Goal: Transaction & Acquisition: Purchase product/service

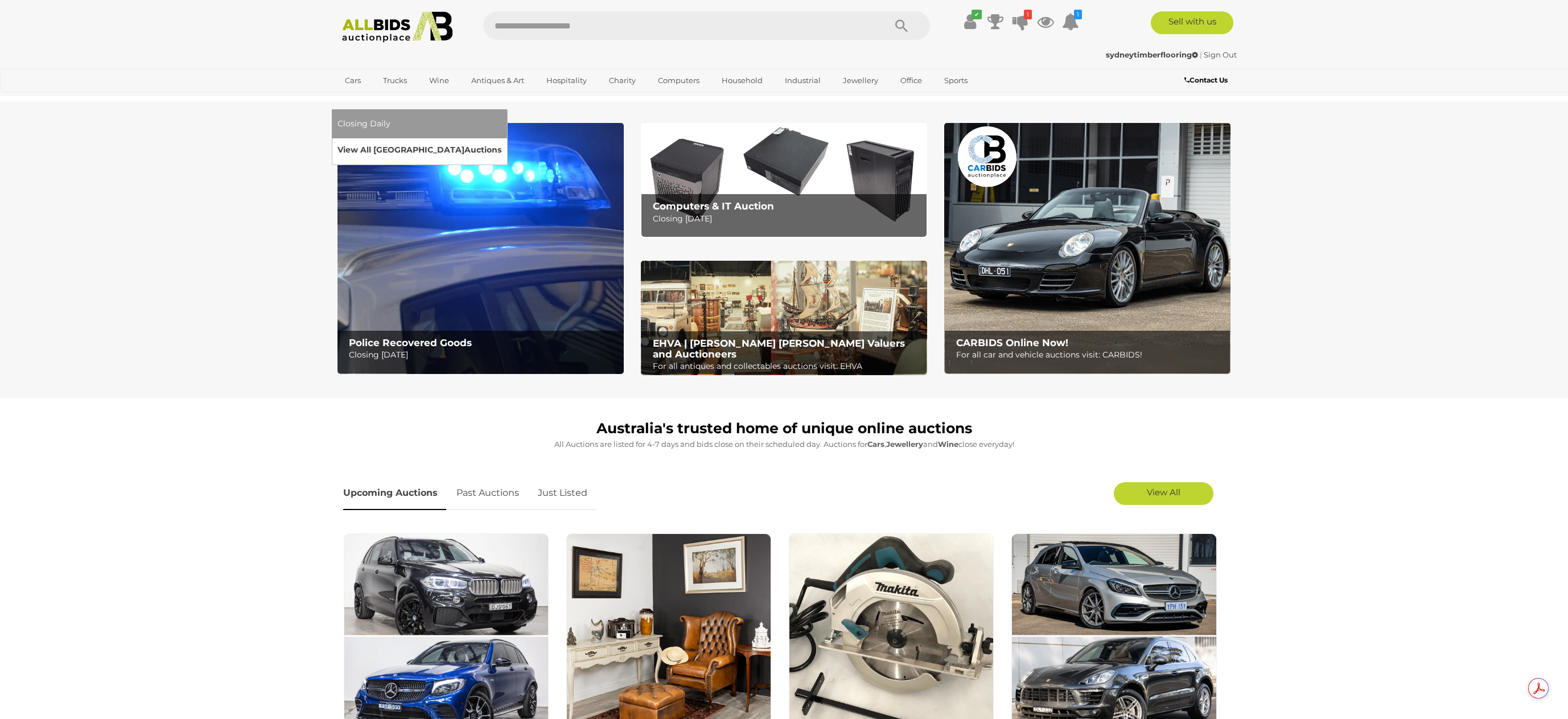
click at [501, 141] on link "View All Sydney Auctions" at bounding box center [419, 150] width 164 height 18
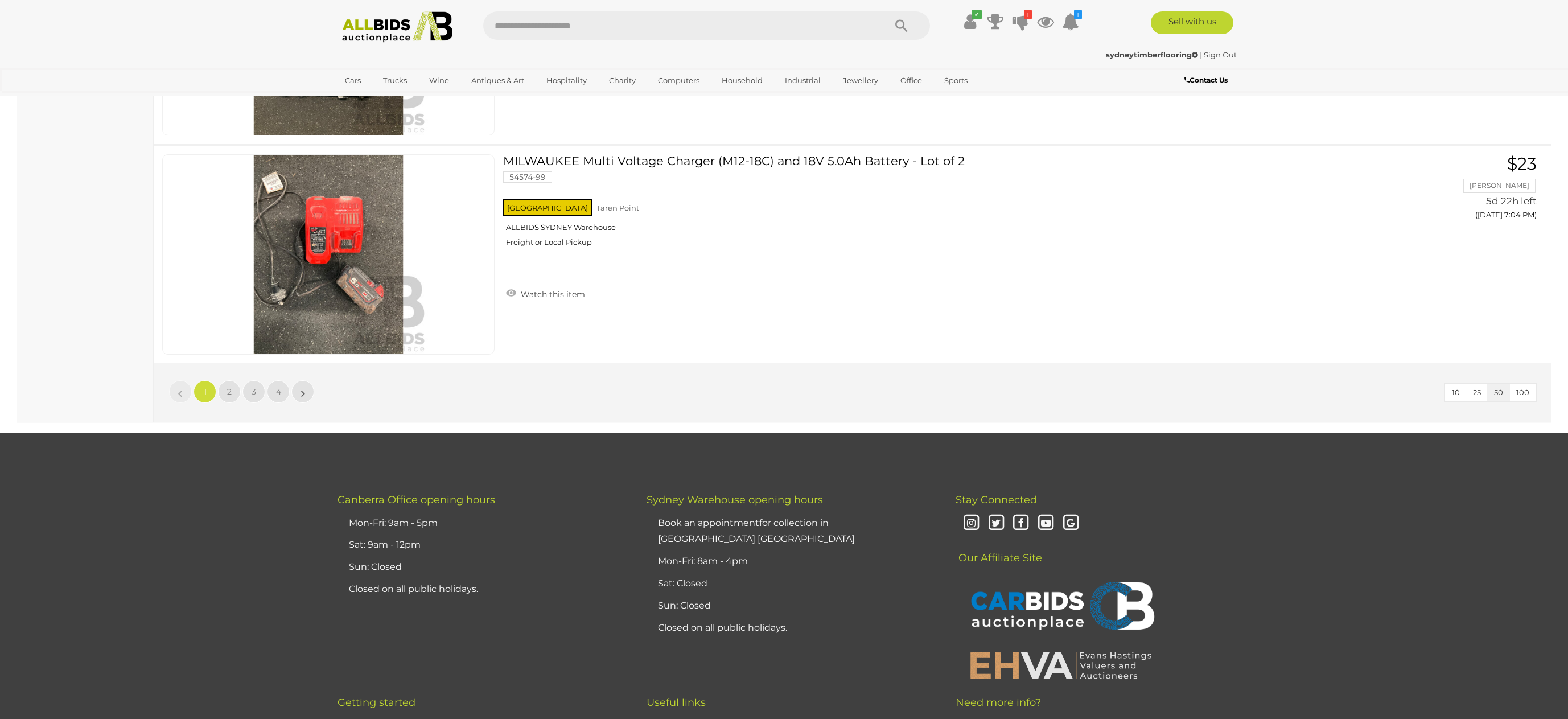
scroll to position [10753, 0]
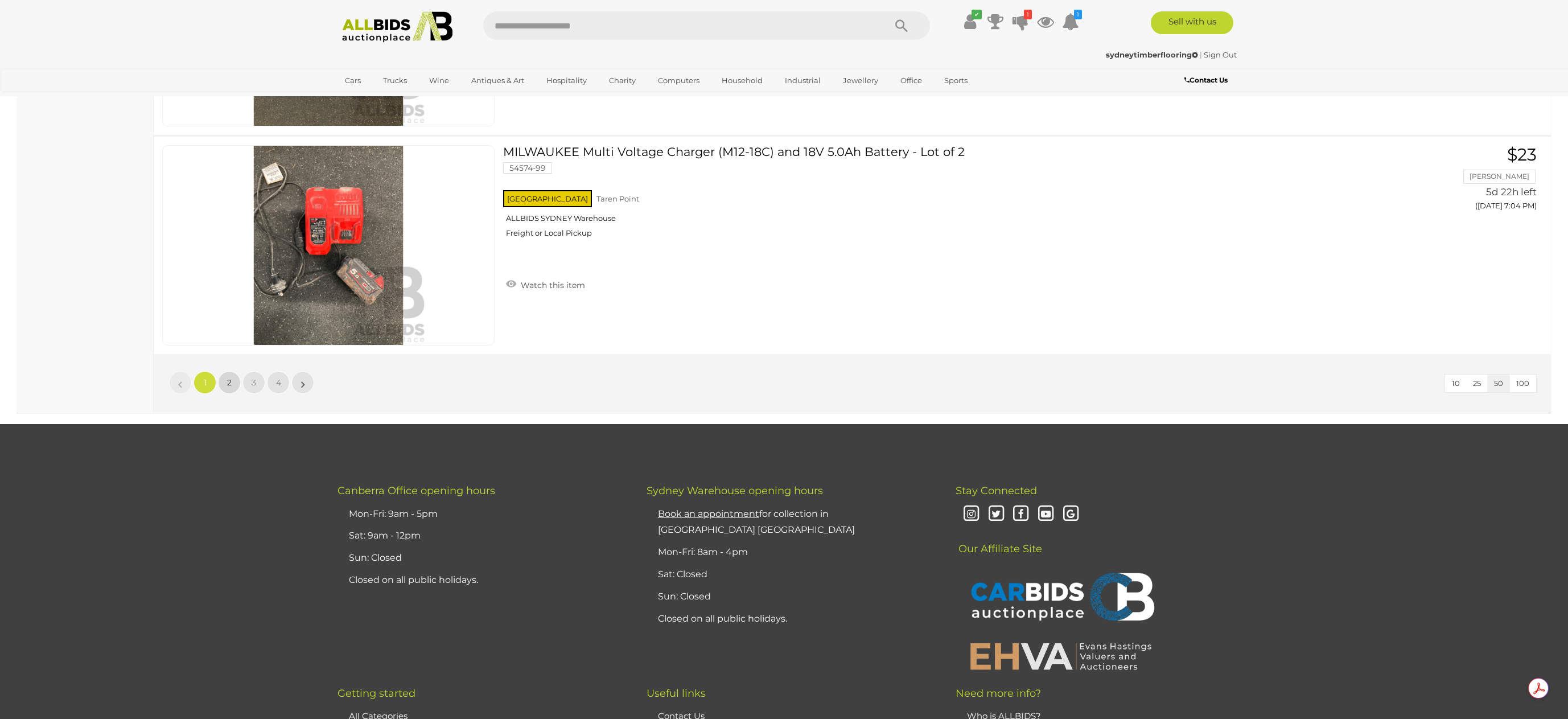
click at [228, 388] on link "2" at bounding box center [229, 382] width 23 height 23
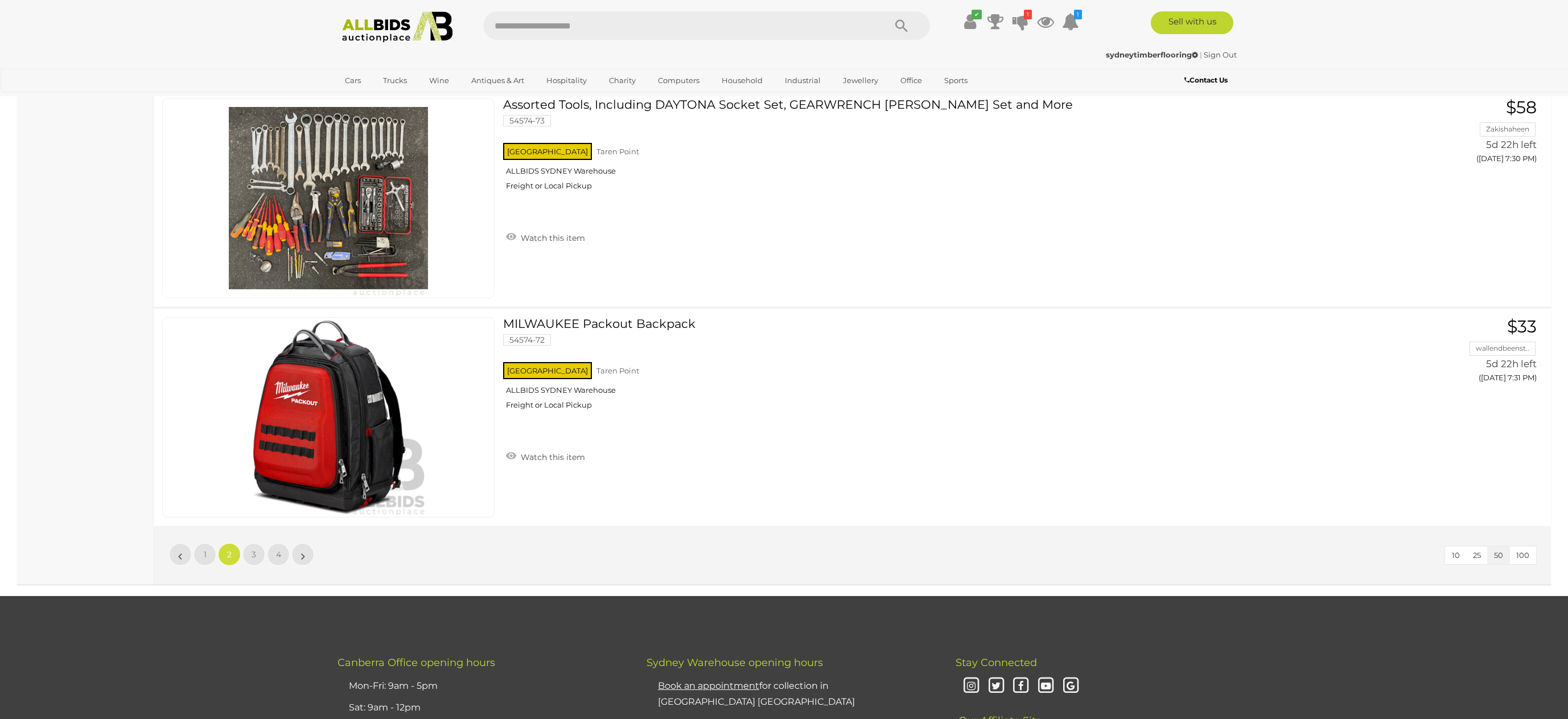
scroll to position [10591, 0]
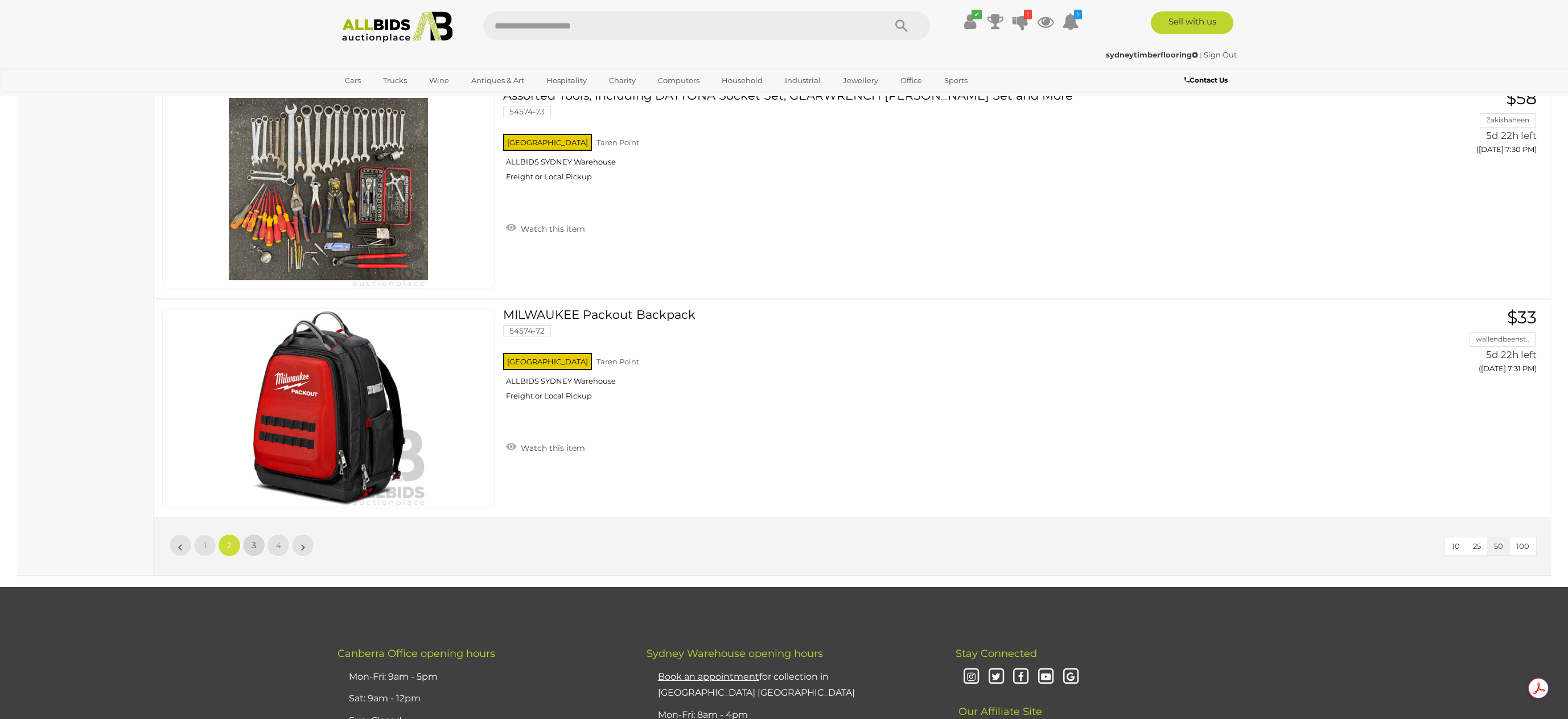
click at [248, 549] on link "3" at bounding box center [254, 545] width 23 height 23
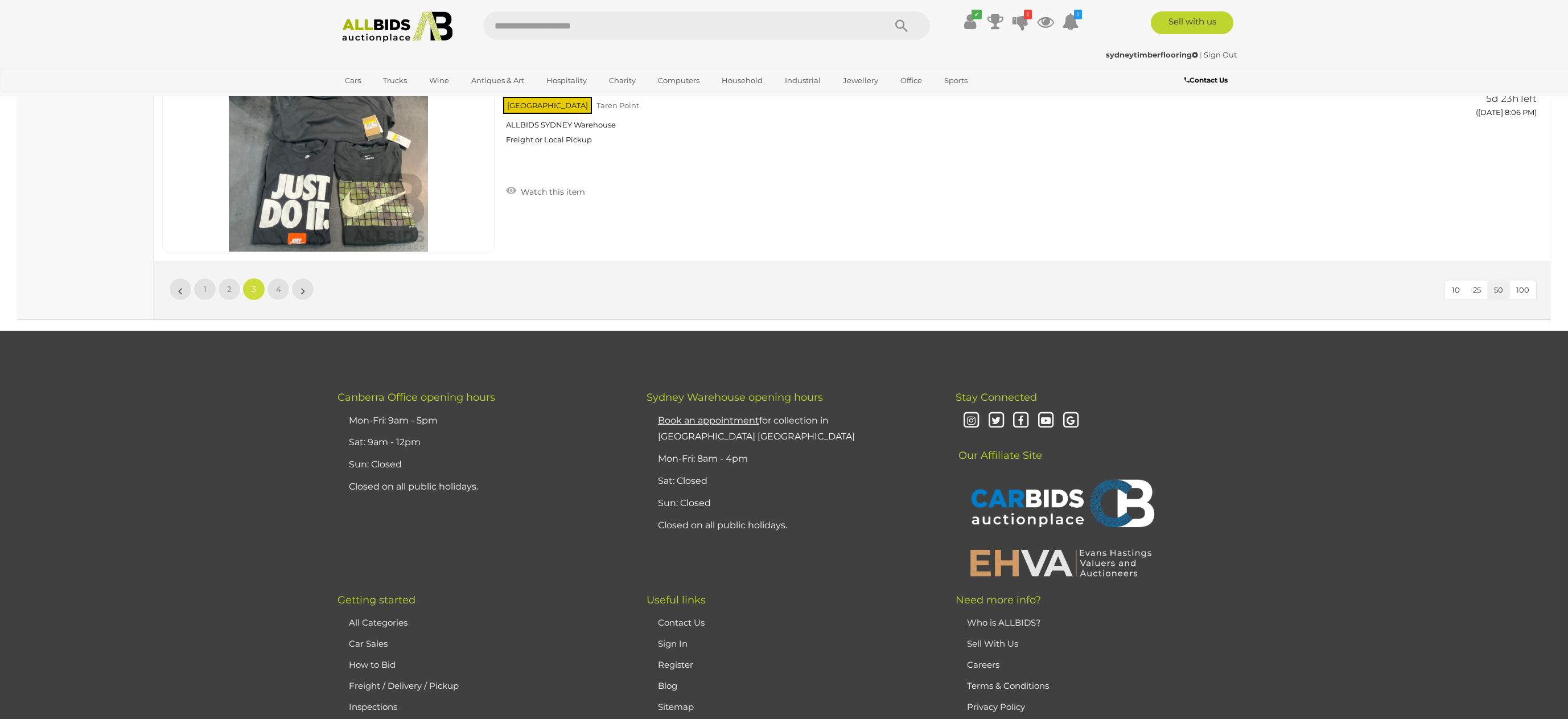
scroll to position [10857, 0]
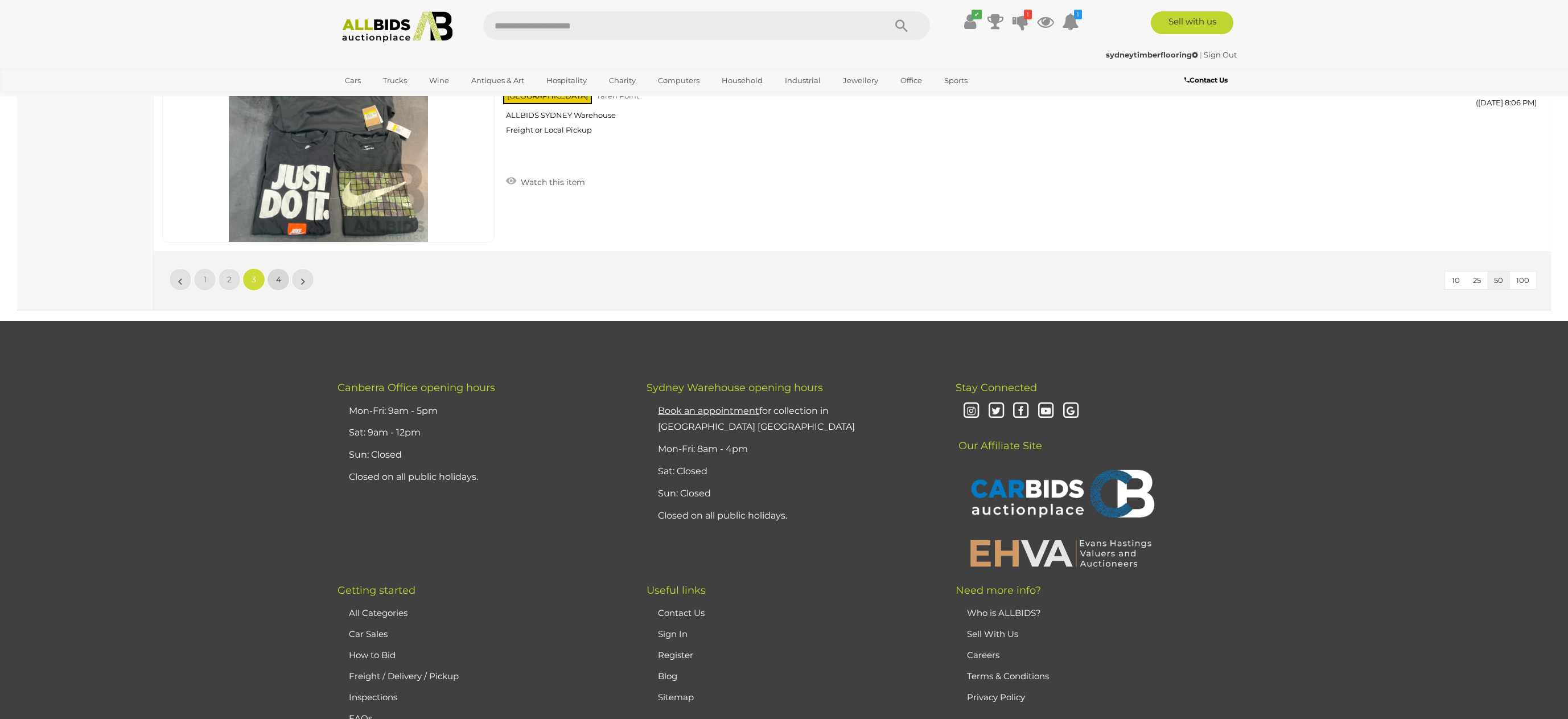
click at [274, 268] on link "4" at bounding box center [278, 280] width 23 height 23
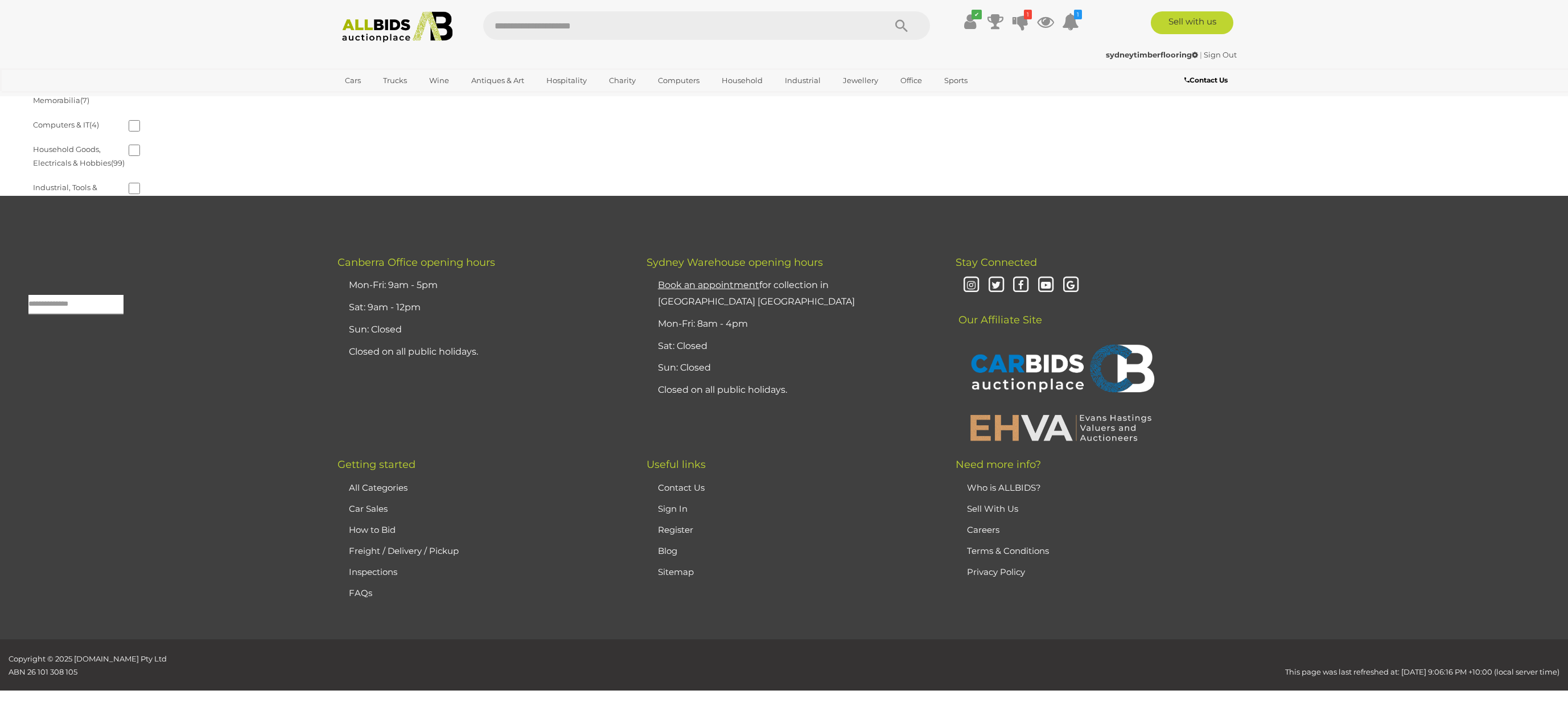
scroll to position [36, 0]
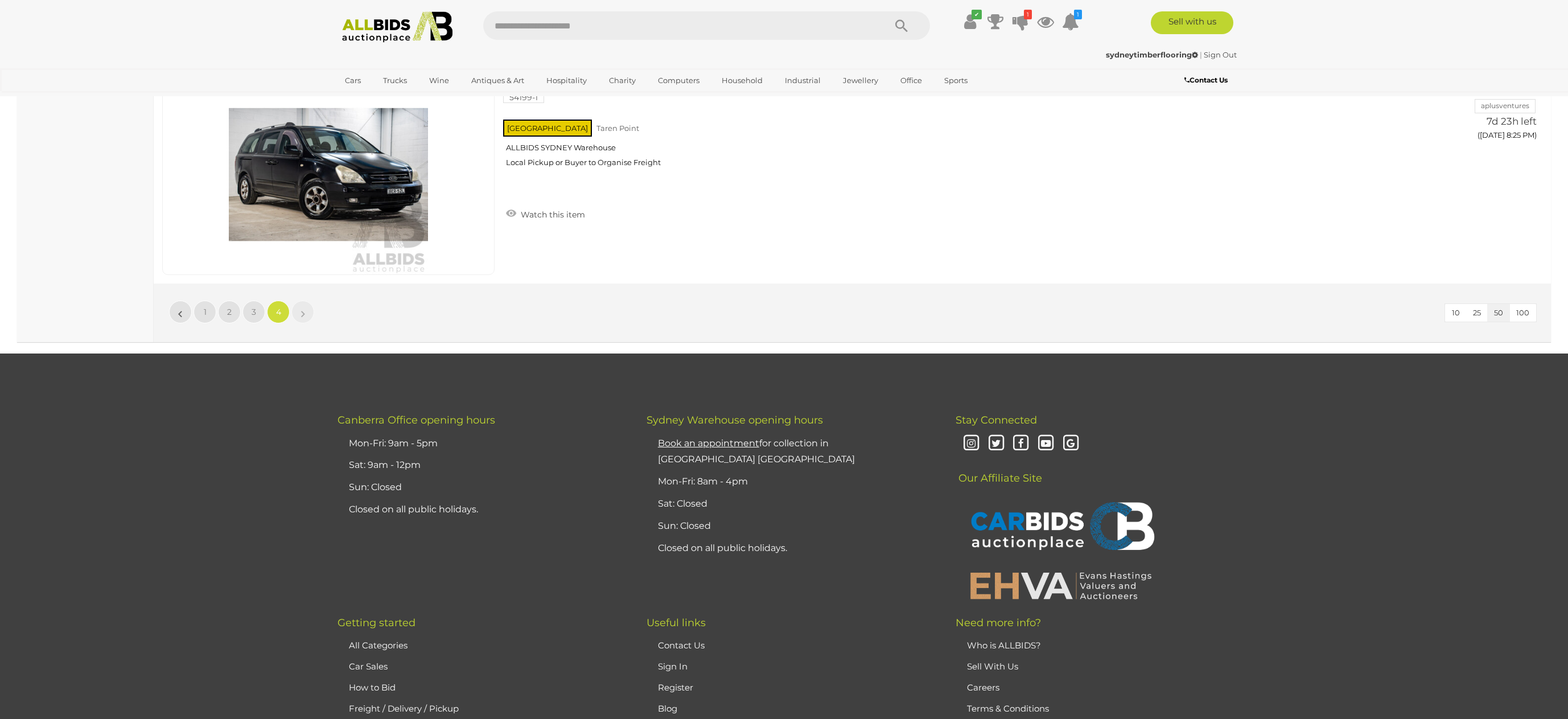
scroll to position [10105, 0]
